Goal: Use online tool/utility: Use online tool/utility

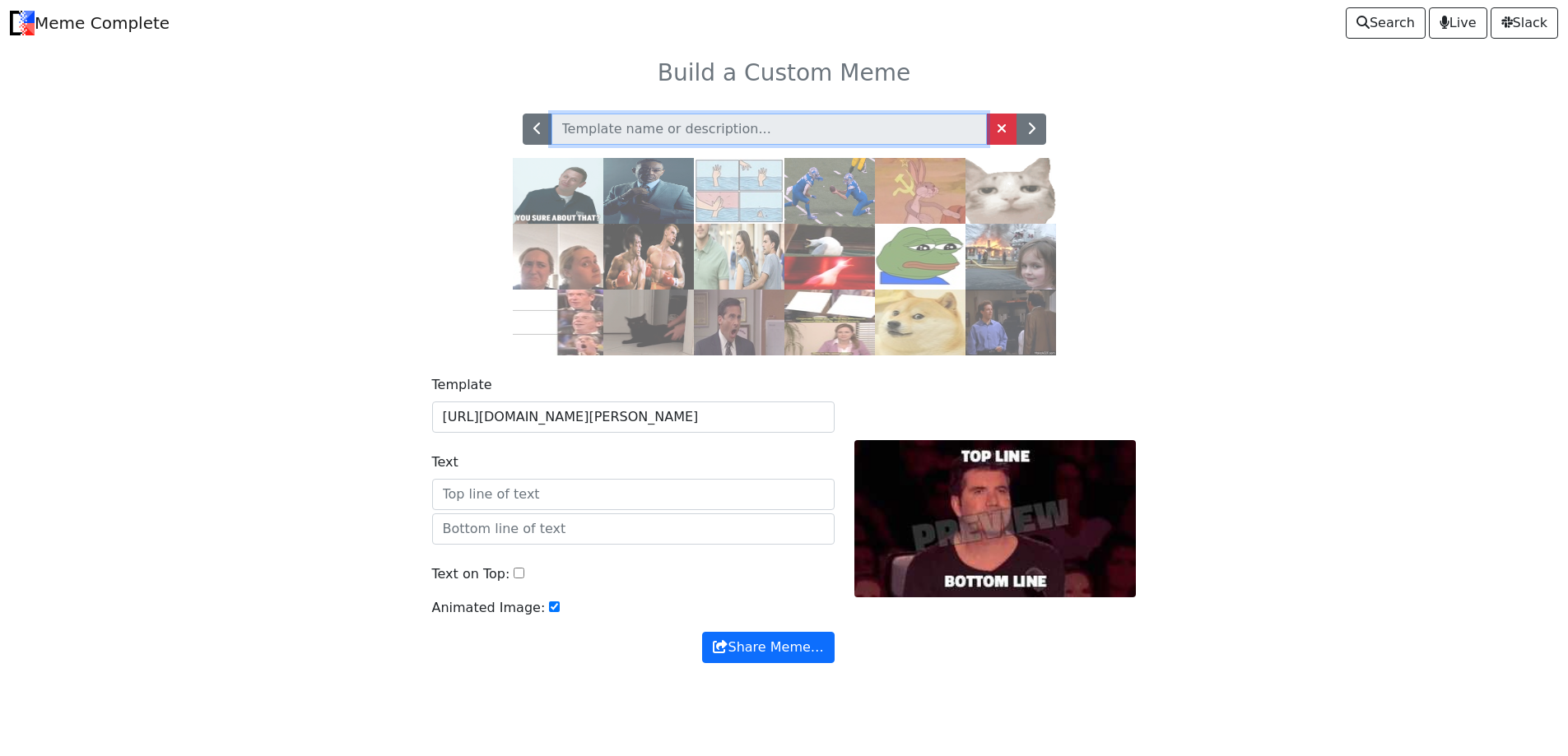
click at [689, 129] on input "text" at bounding box center [769, 129] width 435 height 31
type input "[PERSON_NAME]"
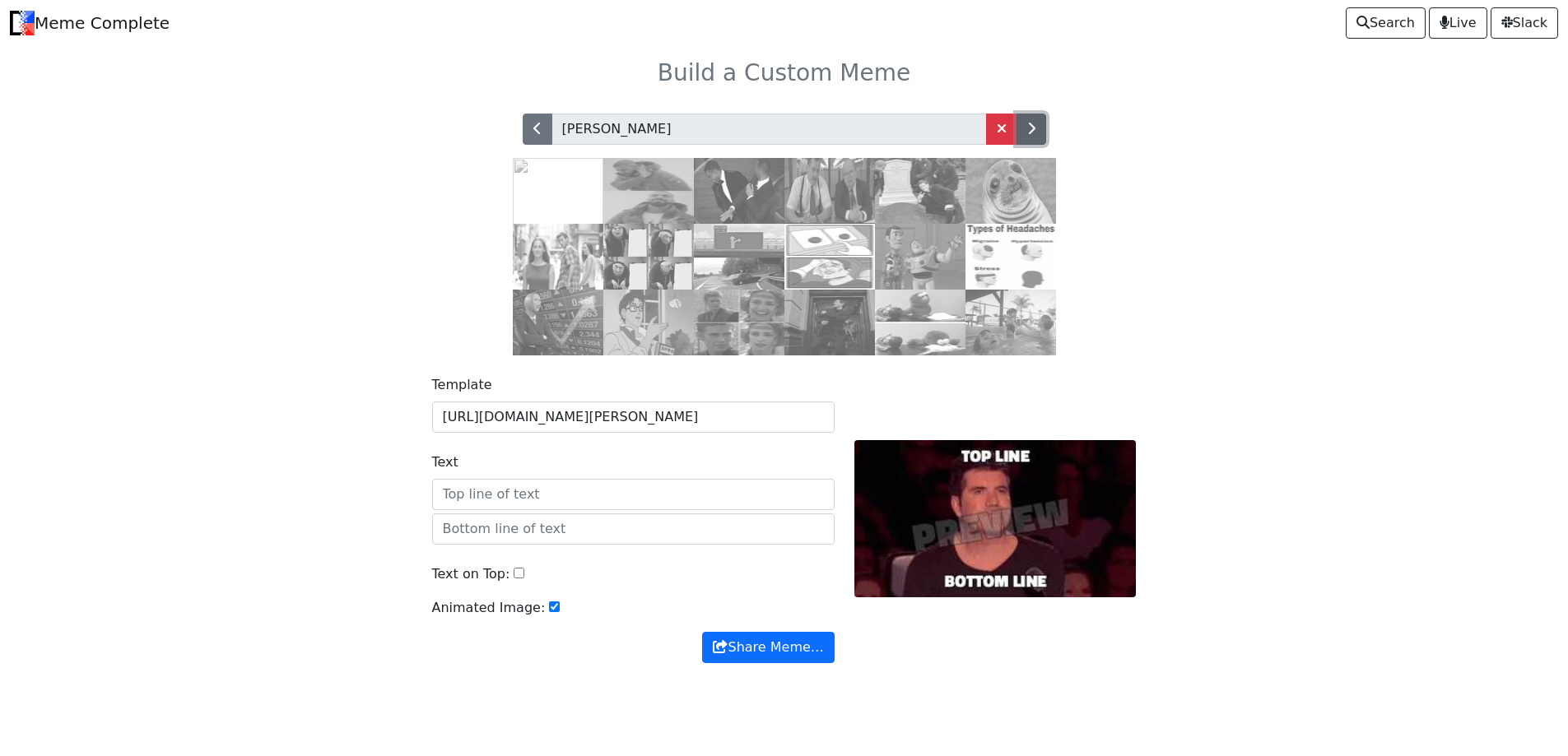
click at [1031, 132] on icon "button" at bounding box center [1032, 129] width 8 height 13
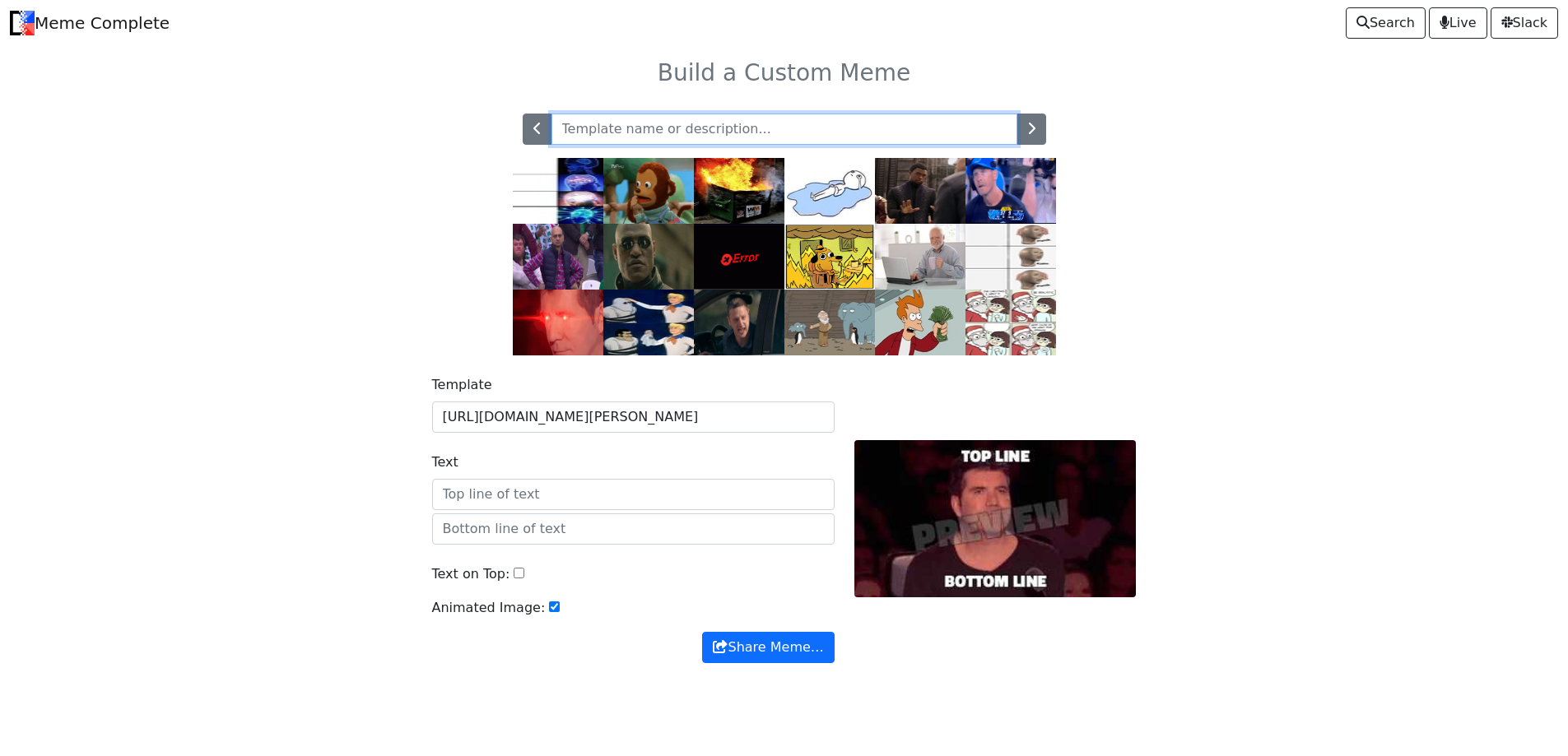
click at [829, 130] on input "text" at bounding box center [784, 129] width 466 height 31
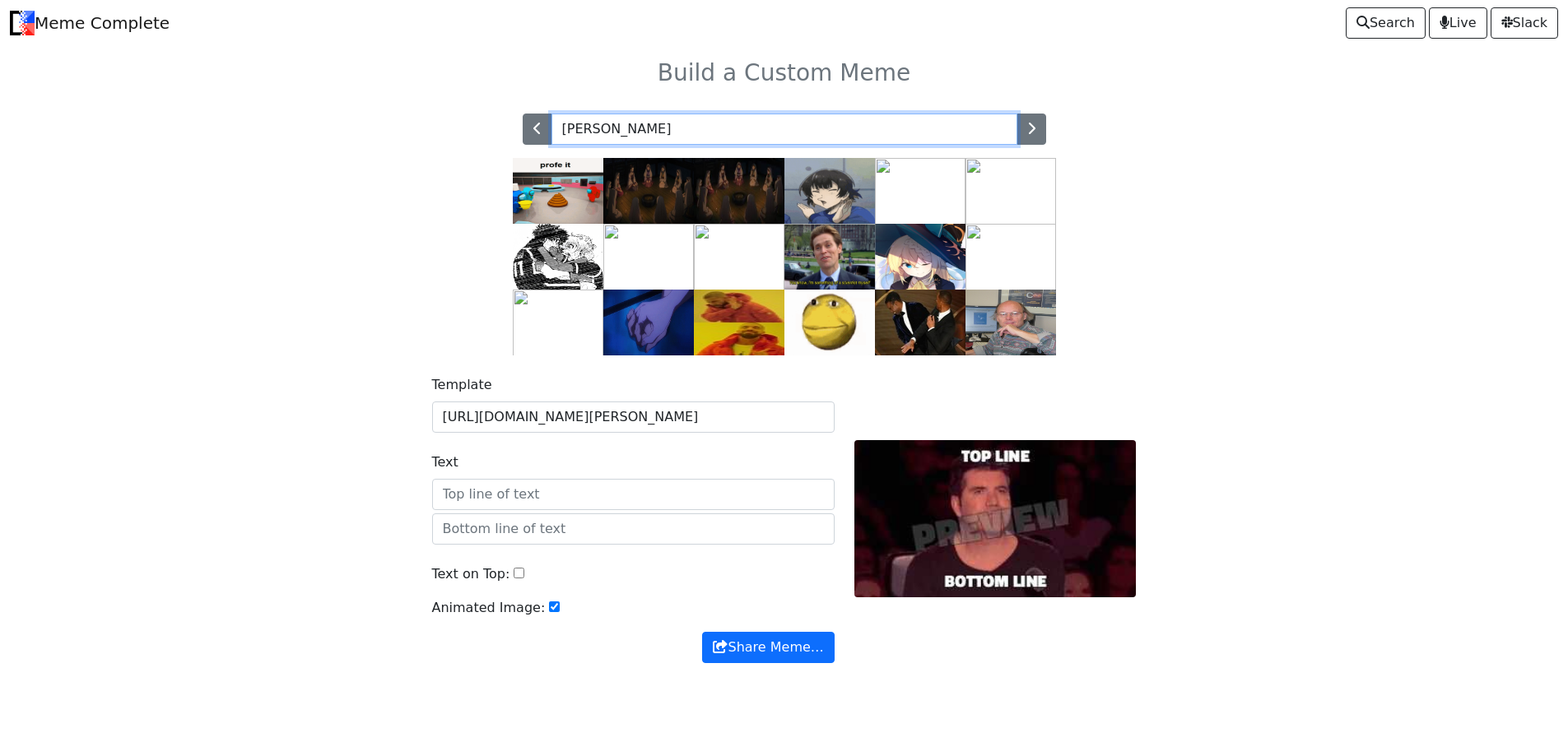
type input "[PERSON_NAME]"
